Goal: Task Accomplishment & Management: Use online tool/utility

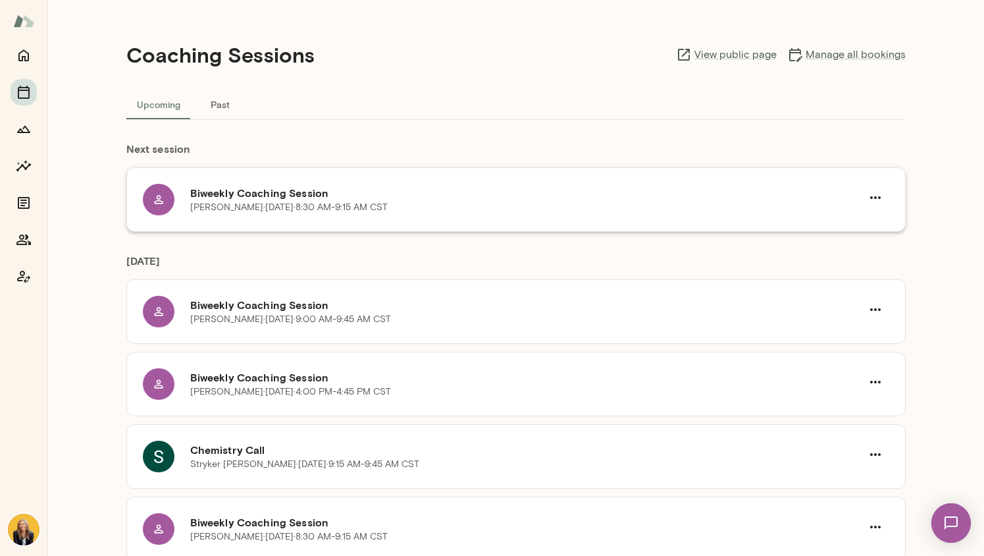
click at [244, 199] on h6 "Biweekly Coaching Session" at bounding box center [525, 193] width 671 height 16
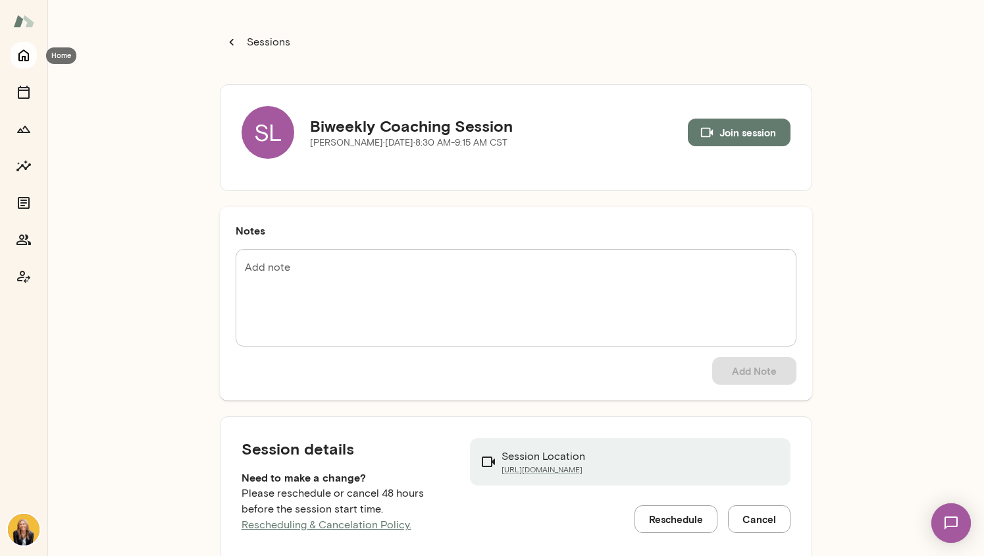
click at [18, 47] on icon "Home" at bounding box center [24, 55] width 16 height 16
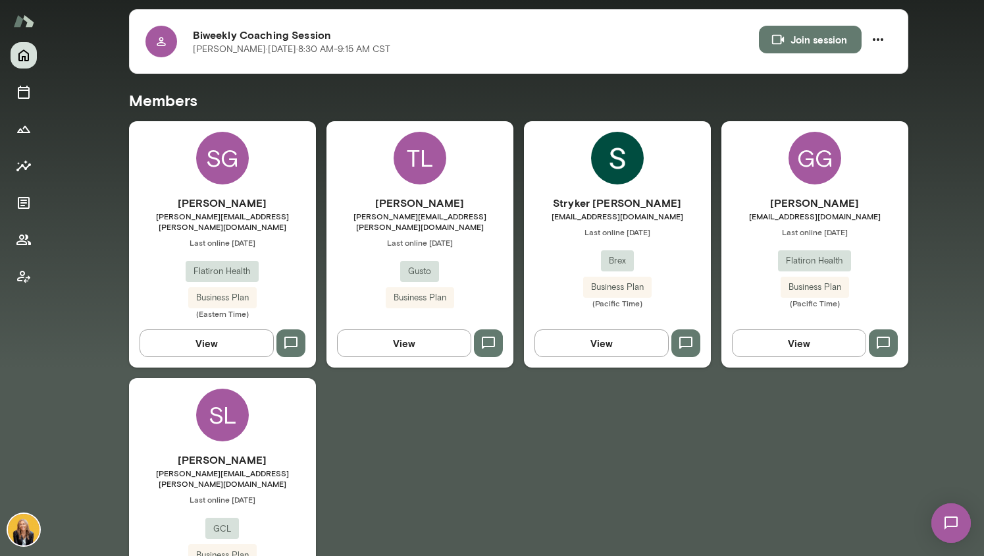
scroll to position [344, 0]
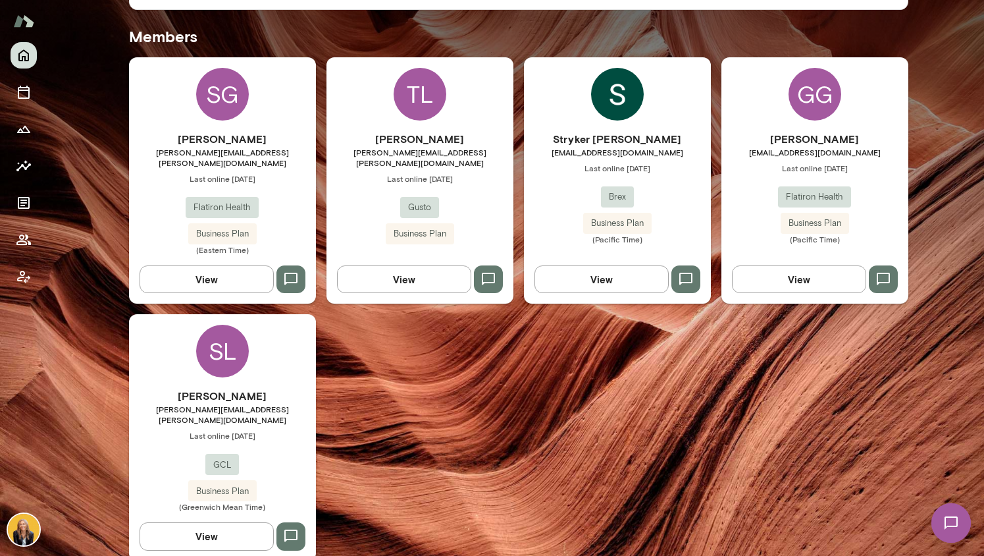
click at [256, 420] on div "[PERSON_NAME] [PERSON_NAME][EMAIL_ADDRESS][PERSON_NAME][DOMAIN_NAME] Last onlin…" at bounding box center [222, 450] width 187 height 124
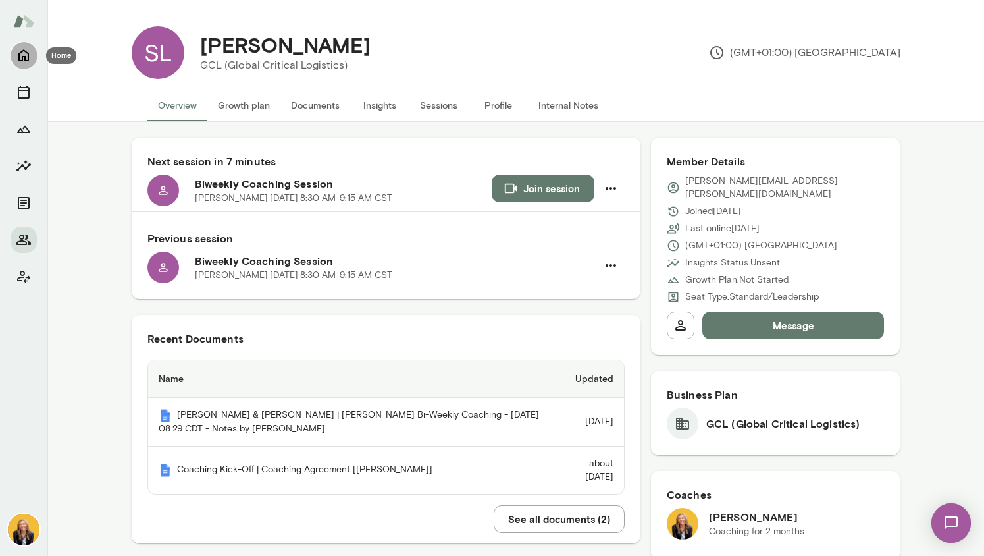
click at [18, 51] on icon "Home" at bounding box center [24, 55] width 16 height 16
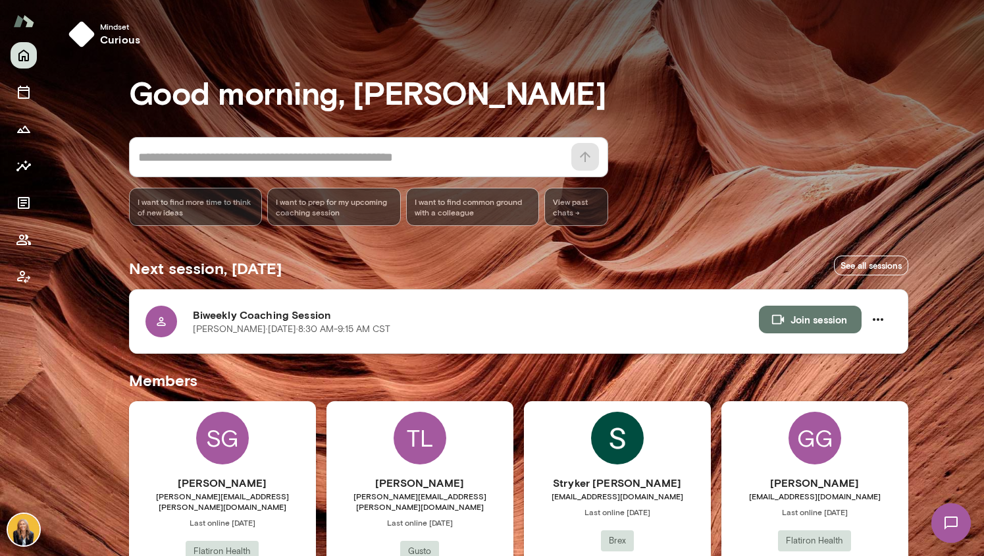
click at [817, 320] on button "Join session" at bounding box center [810, 319] width 103 height 28
